Goal: Task Accomplishment & Management: Manage account settings

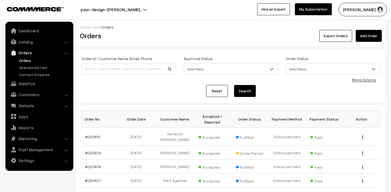
click at [369, 8] on button "[PERSON_NAME] N.P" at bounding box center [363, 10] width 48 height 14
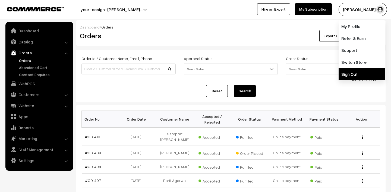
click at [360, 71] on link "Sign Out" at bounding box center [362, 74] width 46 height 12
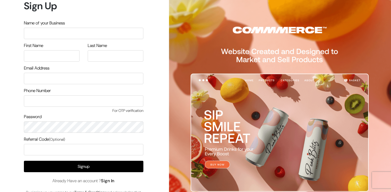
click at [115, 181] on link "Sign In" at bounding box center [108, 181] width 14 height 6
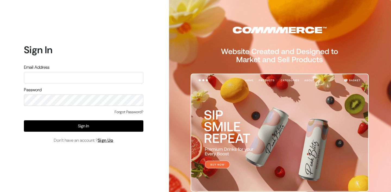
click at [77, 78] on input "text" at bounding box center [84, 77] width 120 height 11
type input "mk@yourdesignstore.in"
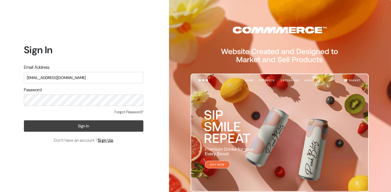
click at [90, 122] on button "Sign In" at bounding box center [84, 125] width 120 height 11
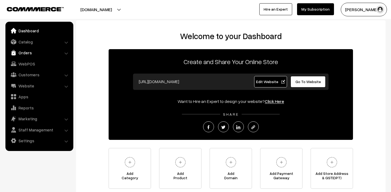
click at [27, 53] on link "Orders" at bounding box center [39, 53] width 65 height 10
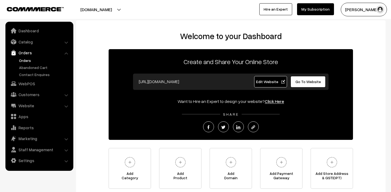
click at [27, 61] on link "Orders" at bounding box center [45, 61] width 54 height 6
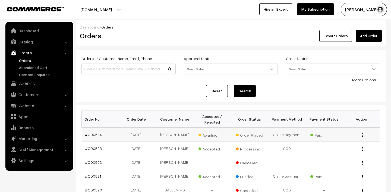
click at [208, 135] on span "Awaiting" at bounding box center [212, 134] width 27 height 7
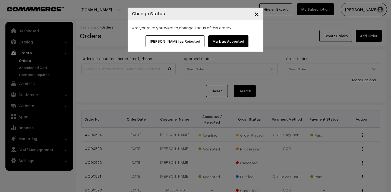
click at [220, 38] on button "Mark as Accepted" at bounding box center [228, 41] width 40 height 12
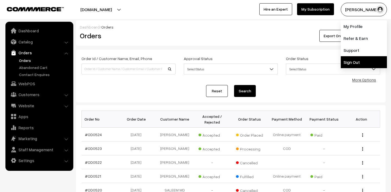
click at [351, 58] on link "Sign Out" at bounding box center [364, 62] width 46 height 12
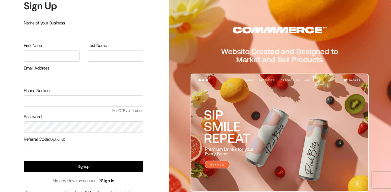
click at [110, 182] on link "Sign In" at bounding box center [108, 181] width 14 height 6
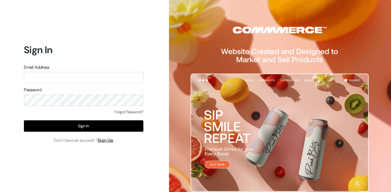
click at [78, 76] on input "text" at bounding box center [84, 77] width 120 height 11
type input "lokesh@yourdesignstore.in"
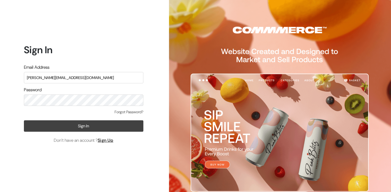
click at [86, 126] on button "Sign In" at bounding box center [84, 125] width 120 height 11
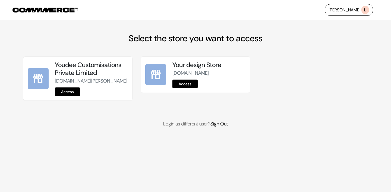
click at [68, 96] on link "Access" at bounding box center [67, 92] width 25 height 9
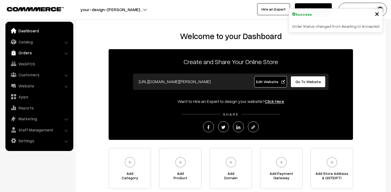
click at [23, 51] on link "Orders" at bounding box center [39, 53] width 65 height 10
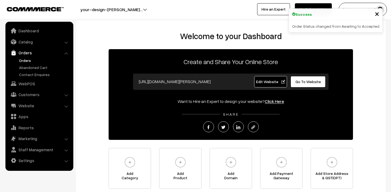
click at [26, 59] on link "Orders" at bounding box center [45, 61] width 54 height 6
